Goal: Manage account settings

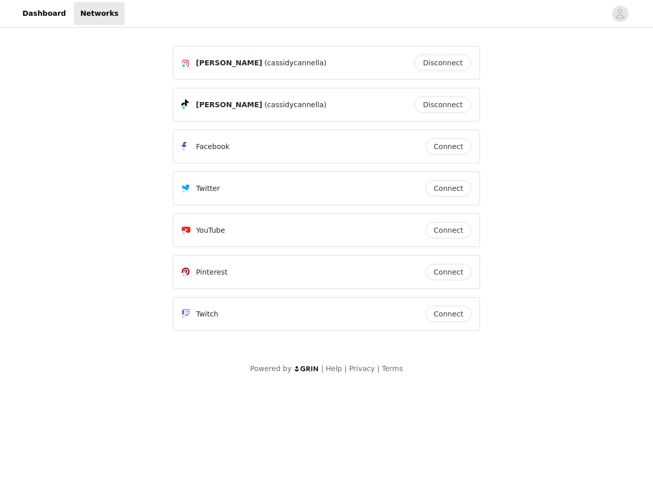
click at [327, 193] on div "Twitter" at bounding box center [304, 188] width 244 height 12
click at [327, 14] on div at bounding box center [366, 13] width 482 height 23
click at [621, 14] on icon "avatar" at bounding box center [621, 14] width 10 height 16
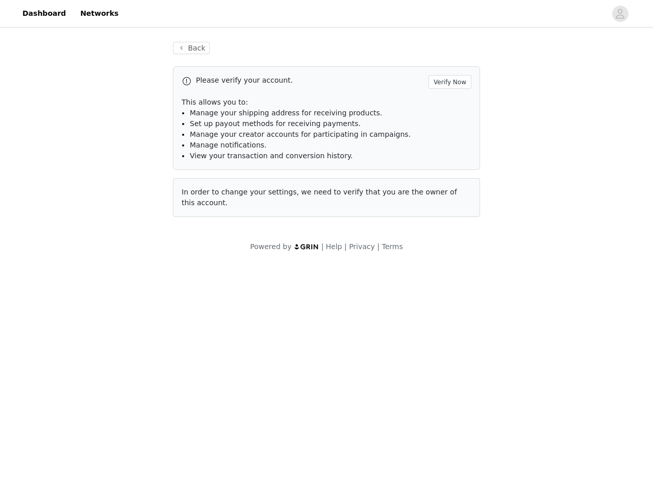
click at [449, 146] on li "Manage notifications." at bounding box center [331, 145] width 282 height 11
click at [449, 188] on span "In order to change your settings, we need to verify that you are the owner of t…" at bounding box center [320, 197] width 276 height 19
click at [449, 230] on div "Back Please verify your account. Verify Now This allows you to: Manage your shi…" at bounding box center [327, 136] width 332 height 212
